Goal: Task Accomplishment & Management: Complete application form

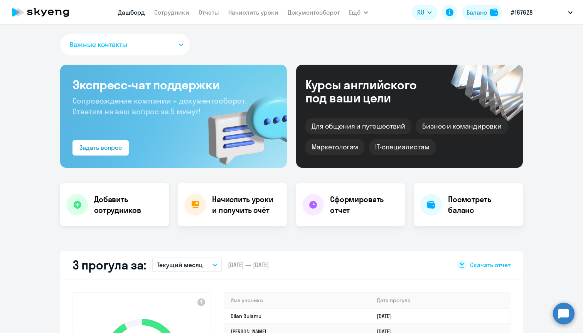
click at [99, 203] on h4 "Добавить сотрудников" at bounding box center [128, 205] width 69 height 22
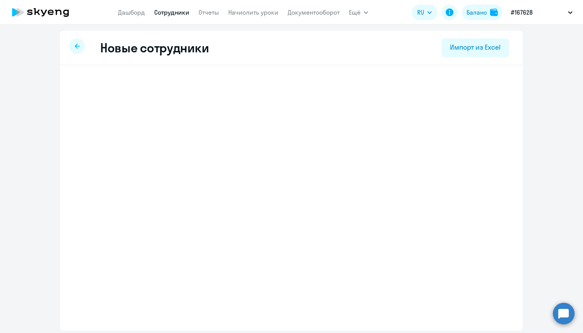
click at [201, 47] on h2 "Новые сотрудники" at bounding box center [154, 47] width 108 height 15
select select "english_adult_not_native_speaker"
select select "3"
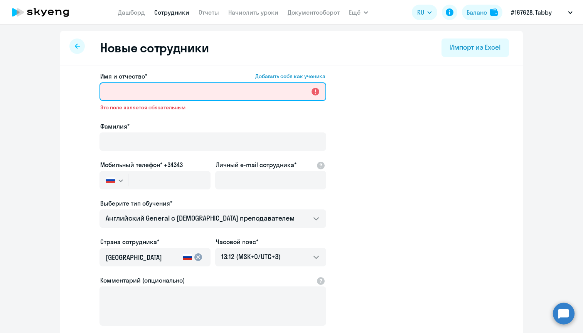
click at [150, 93] on input "Имя и отчество* Добавить себя как ученика" at bounding box center [212, 92] width 227 height 19
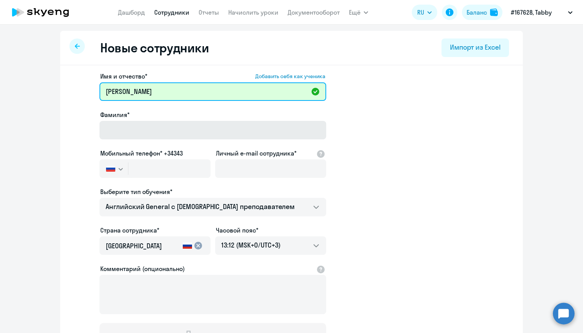
type input "[PERSON_NAME]"
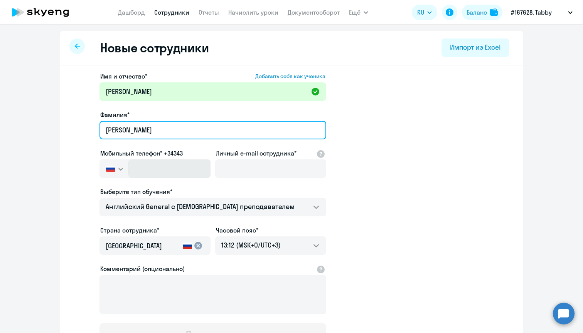
type input "[PERSON_NAME]"
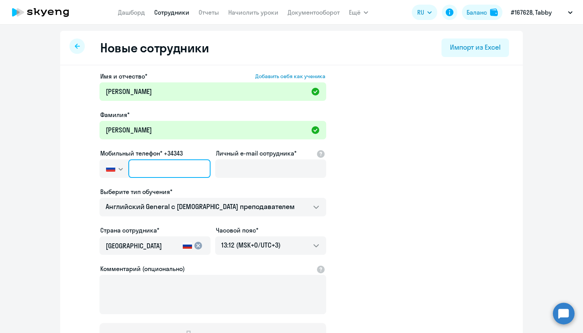
click at [144, 172] on input "text" at bounding box center [169, 169] width 82 height 19
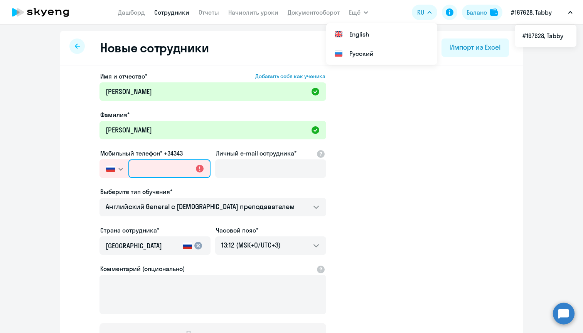
paste input "[PHONE_NUMBER]"
type input "[PHONE_NUMBER]"
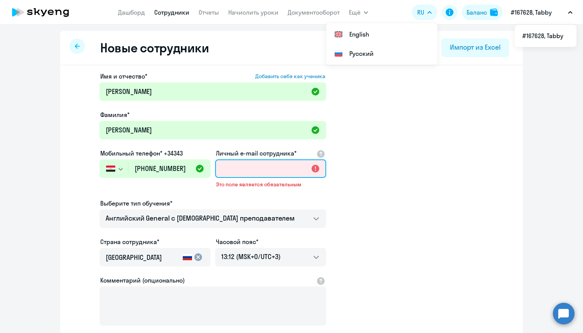
click at [238, 167] on input "Личный e-mail сотрудника*" at bounding box center [270, 169] width 111 height 19
paste input "[PERSON_NAME][EMAIL_ADDRESS][PERSON_NAME]"
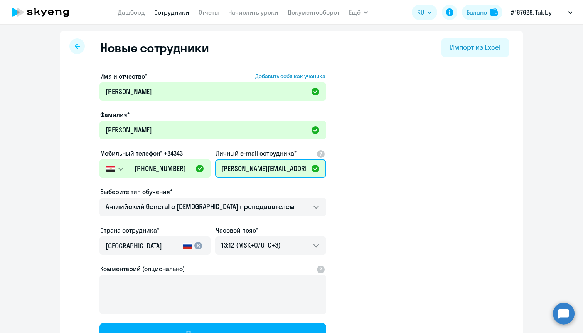
type input "[PERSON_NAME][EMAIL_ADDRESS][PERSON_NAME]"
click at [130, 255] on div "[GEOGRAPHIC_DATA]" at bounding box center [143, 248] width 74 height 22
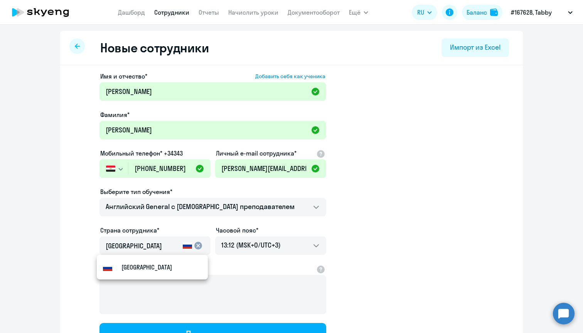
click at [194, 249] on mat-icon "cancel" at bounding box center [198, 245] width 9 height 9
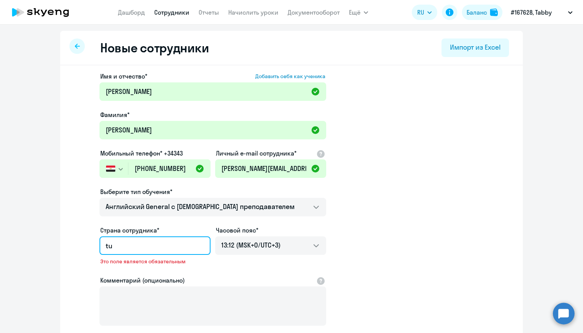
type input "t"
click at [138, 249] on input "египт" at bounding box center [154, 246] width 96 height 10
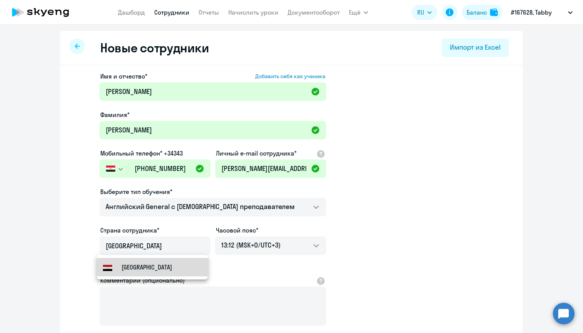
click at [139, 269] on small "[GEOGRAPHIC_DATA]" at bounding box center [146, 267] width 51 height 9
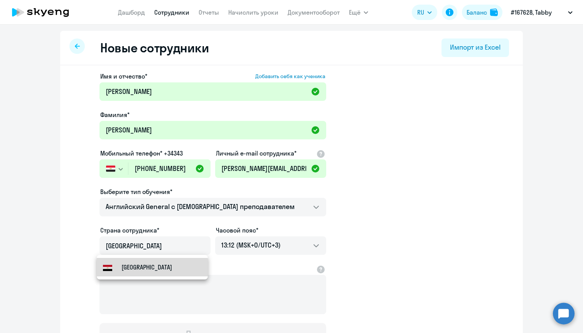
type input "[GEOGRAPHIC_DATA]"
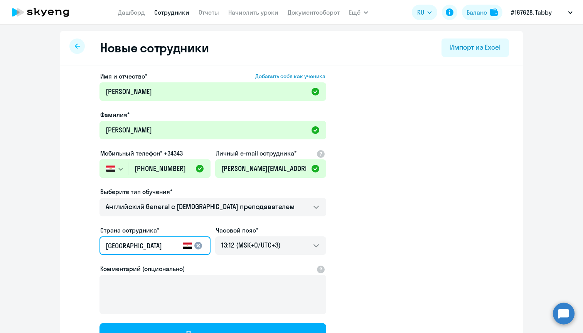
scroll to position [14, 0]
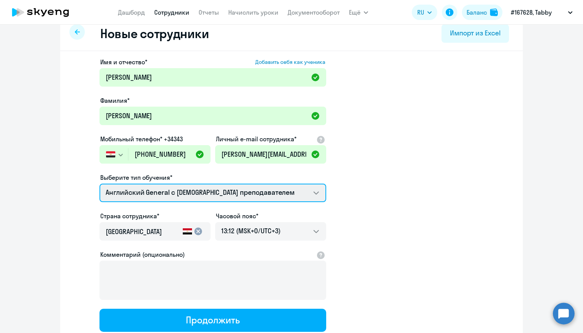
select select "english_adult_native_speaker"
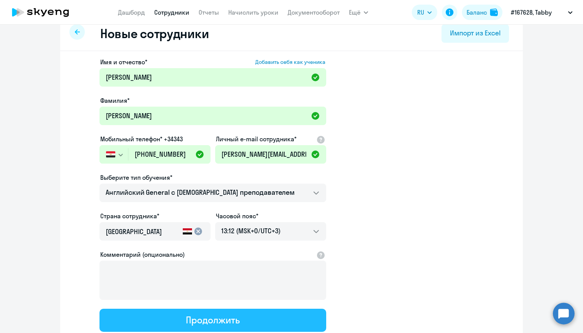
click at [172, 326] on button "Продолжить" at bounding box center [212, 320] width 227 height 23
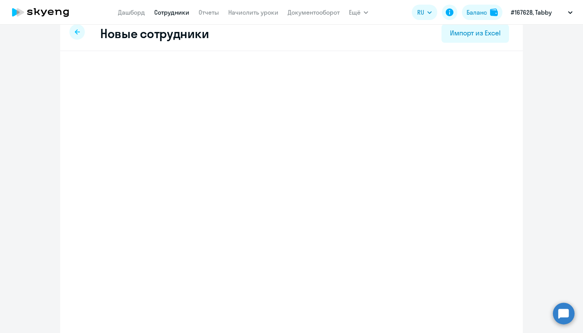
select select "english_adult_native_speaker"
select select "3"
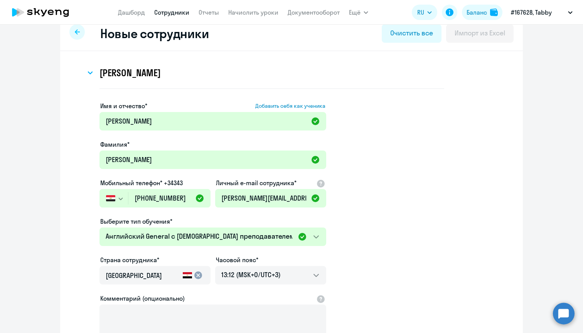
scroll to position [0, 0]
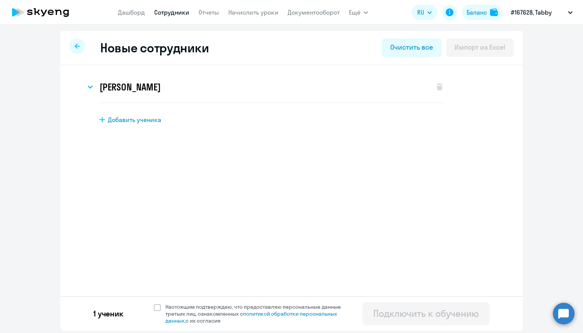
click at [157, 303] on div "1 ученик Настоящим подтверждаю, что предоставляю персональные данные третьих ли…" at bounding box center [291, 313] width 463 height 35
click at [159, 310] on span at bounding box center [157, 308] width 7 height 7
click at [154, 304] on input "Настоящим подтверждаю, что предоставляю персональные данные третьих лиц, ознако…" at bounding box center [153, 303] width 0 height 0
checkbox input "true"
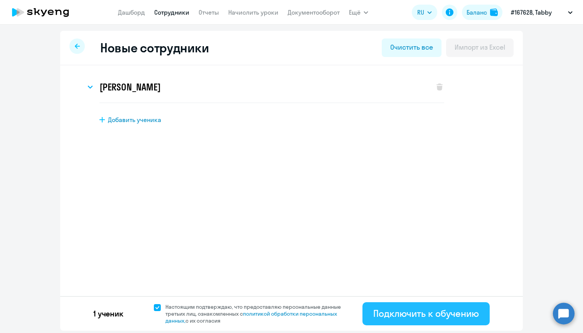
click at [427, 317] on div "Подключить к обучению" at bounding box center [426, 314] width 106 height 12
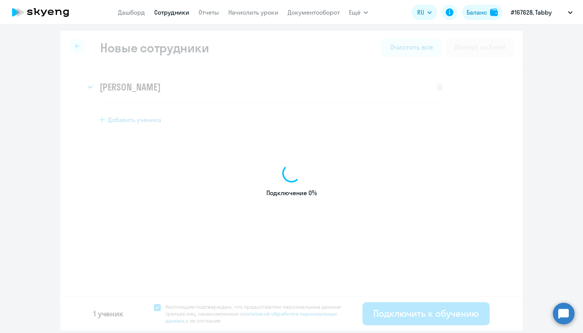
select select "english_adult_native_speaker"
select select "3"
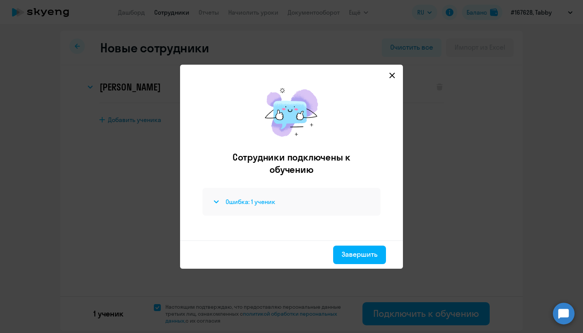
click at [243, 199] on h4 "Ошибка: 1 ученик" at bounding box center [251, 202] width 50 height 8
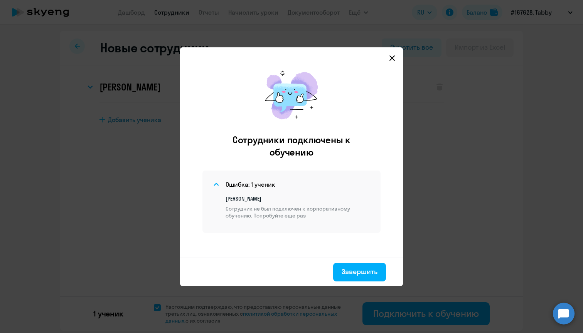
click at [394, 59] on icon at bounding box center [392, 58] width 6 height 6
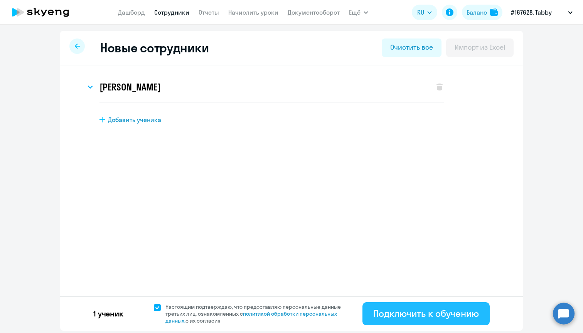
click at [402, 305] on button "Подключить к обучению" at bounding box center [425, 314] width 127 height 23
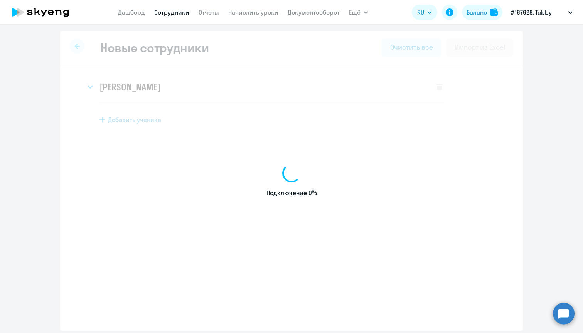
select select "english_adult_not_native_speaker"
select select "3"
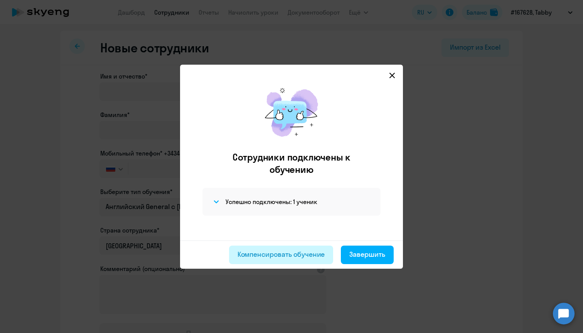
click at [281, 257] on div "Компенсировать обучение" at bounding box center [281, 255] width 88 height 10
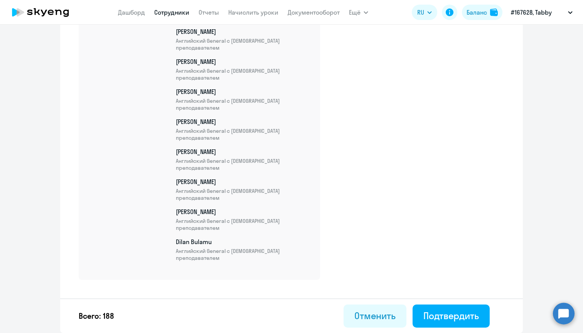
scroll to position [5615, 0]
click at [424, 315] on div "Подтвердить" at bounding box center [451, 316] width 56 height 12
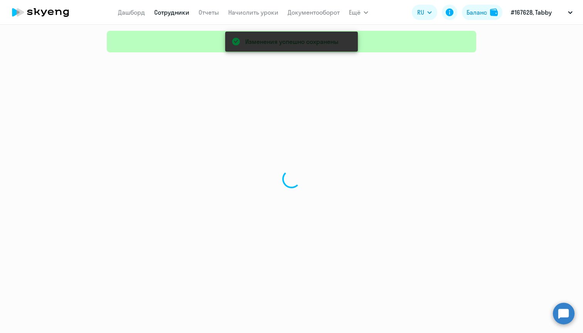
select select "30"
